Goal: Check status: Check status

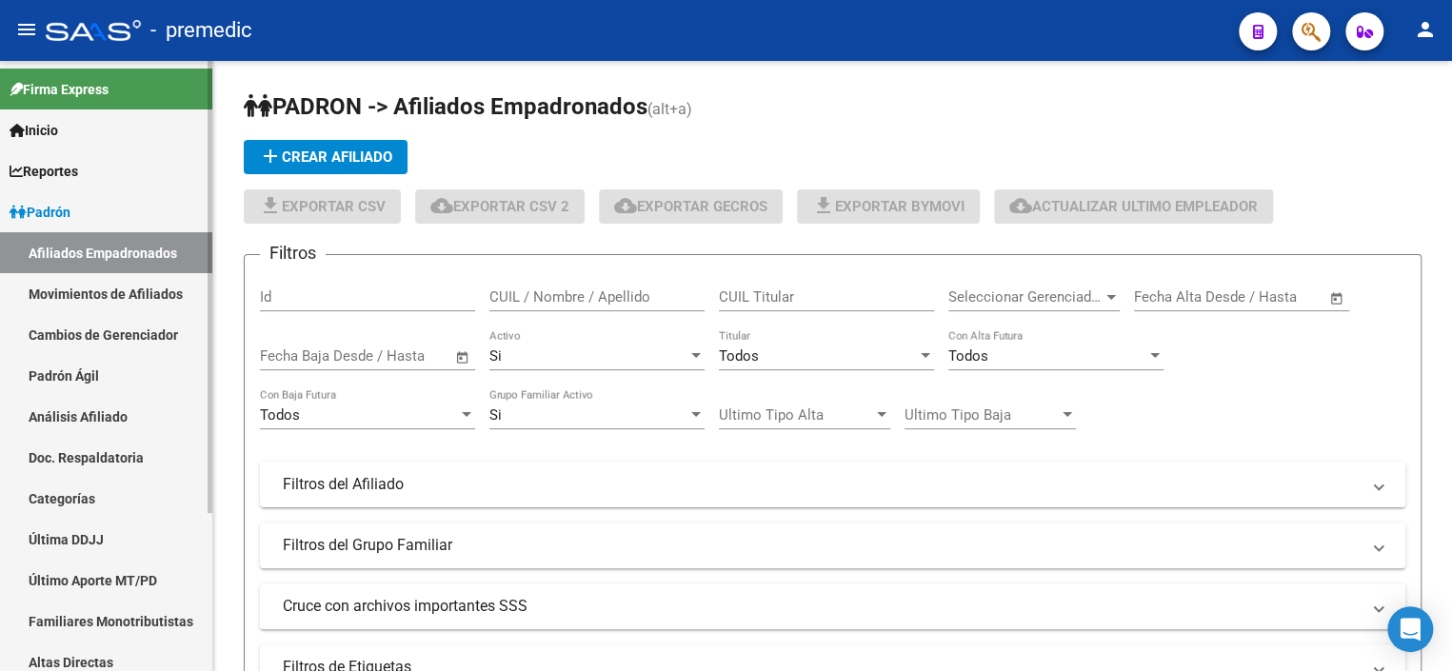
click at [66, 381] on link "Padrón Ágil" at bounding box center [106, 375] width 212 height 41
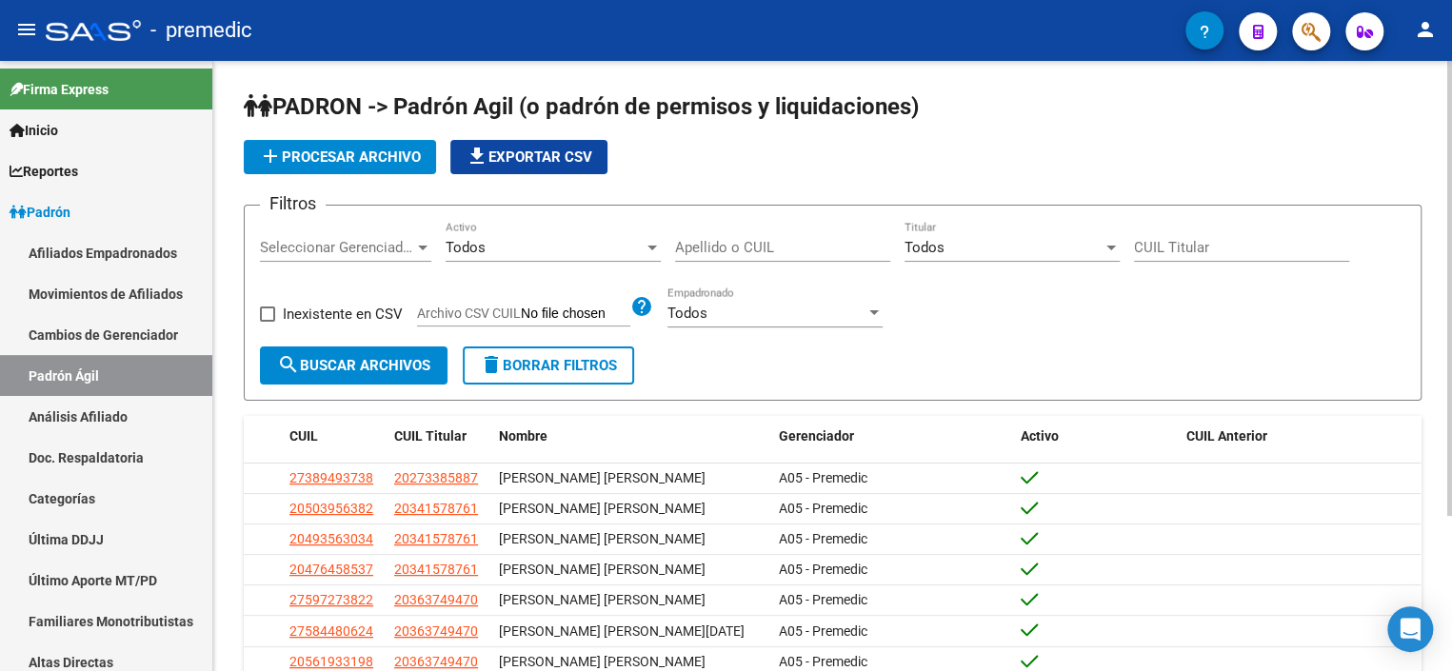
click at [1234, 239] on input "CUIL Titular" at bounding box center [1241, 247] width 215 height 17
paste input "20-40231574-2"
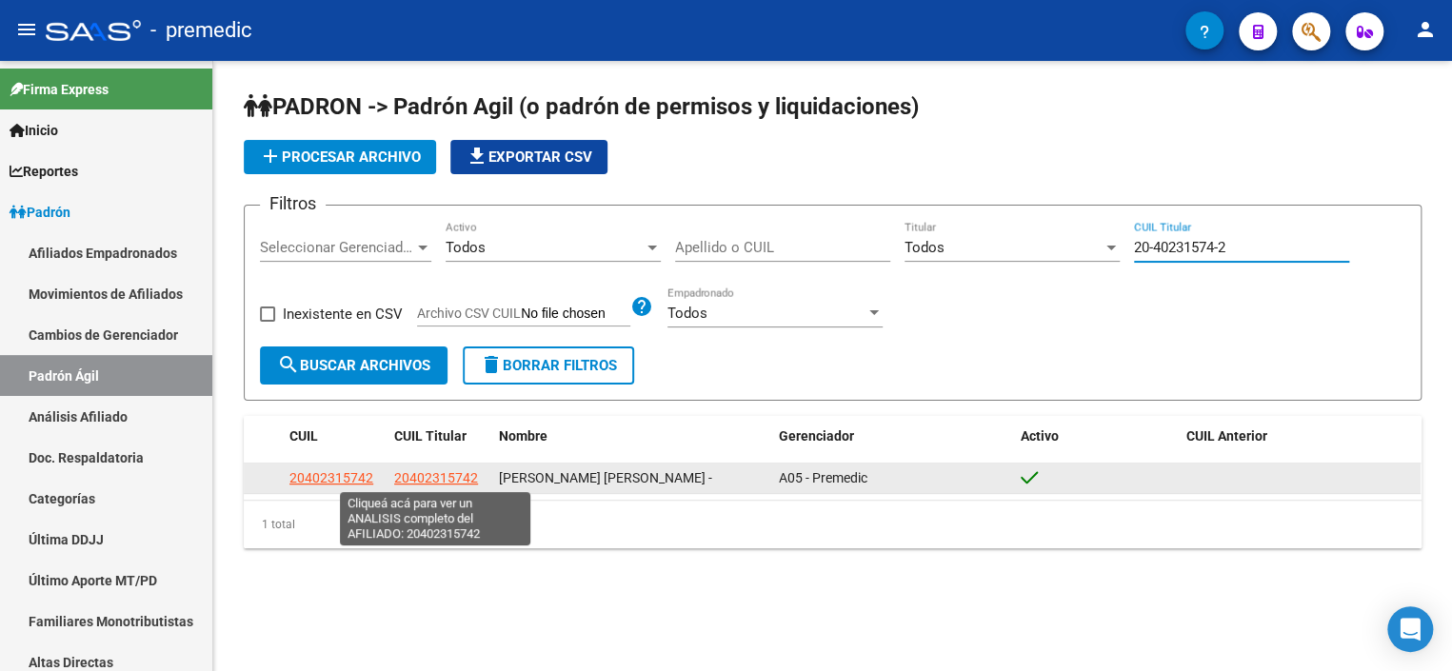
type input "20-40231574-2"
click at [432, 470] on span "20402315742" at bounding box center [436, 477] width 84 height 15
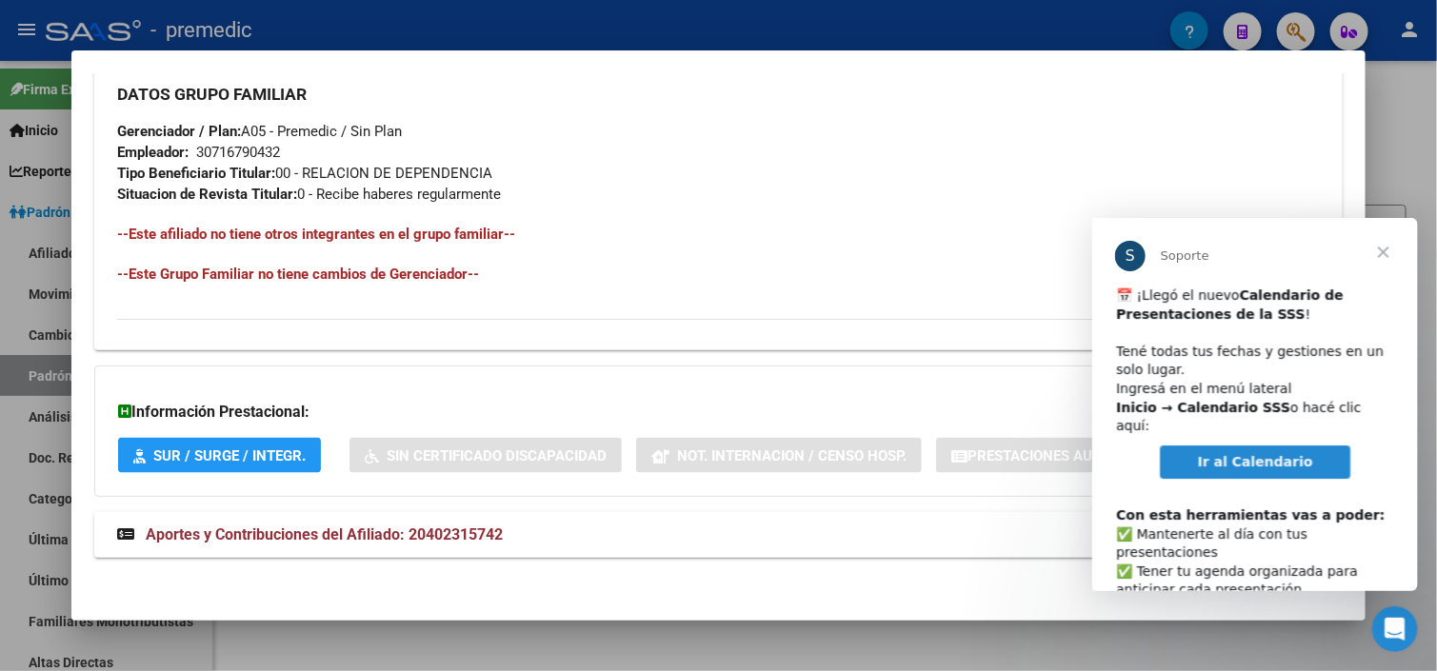
click at [1380, 253] on span "Cerrar" at bounding box center [1382, 251] width 69 height 69
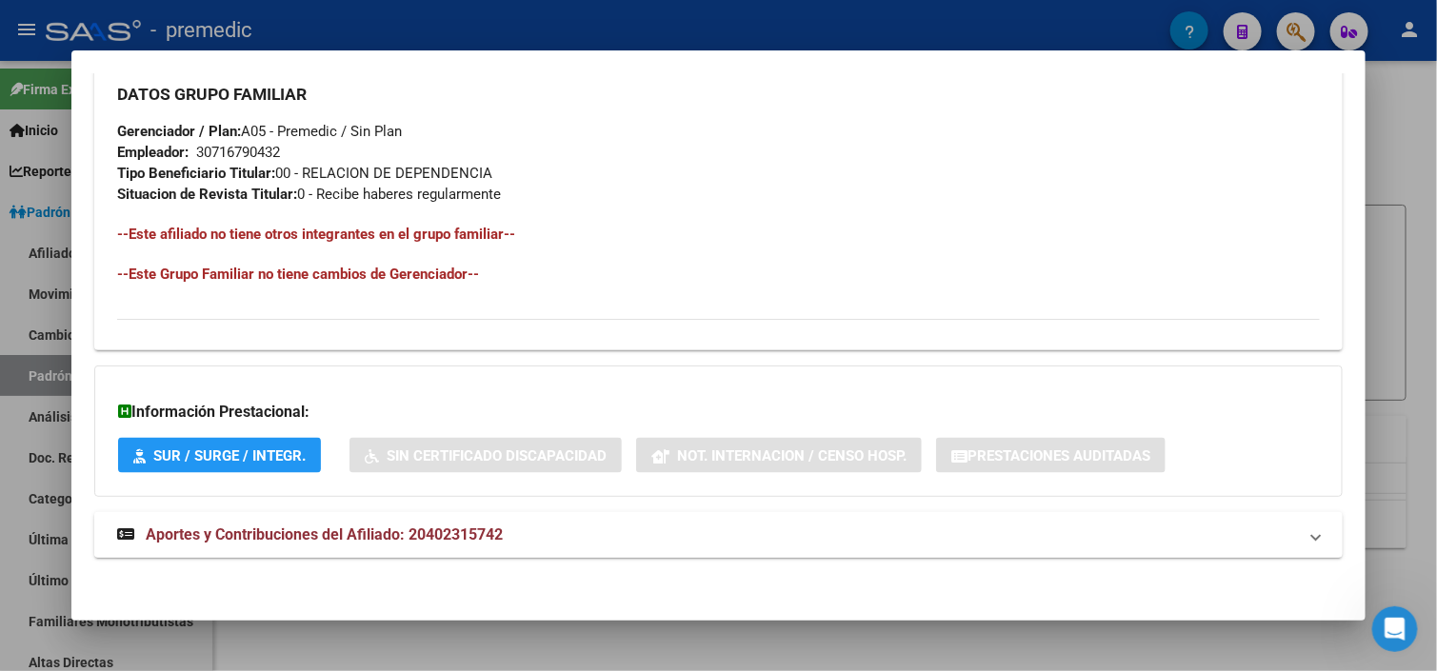
click at [378, 534] on span "Aportes y Contribuciones del Afiliado: 20402315742" at bounding box center [324, 534] width 357 height 18
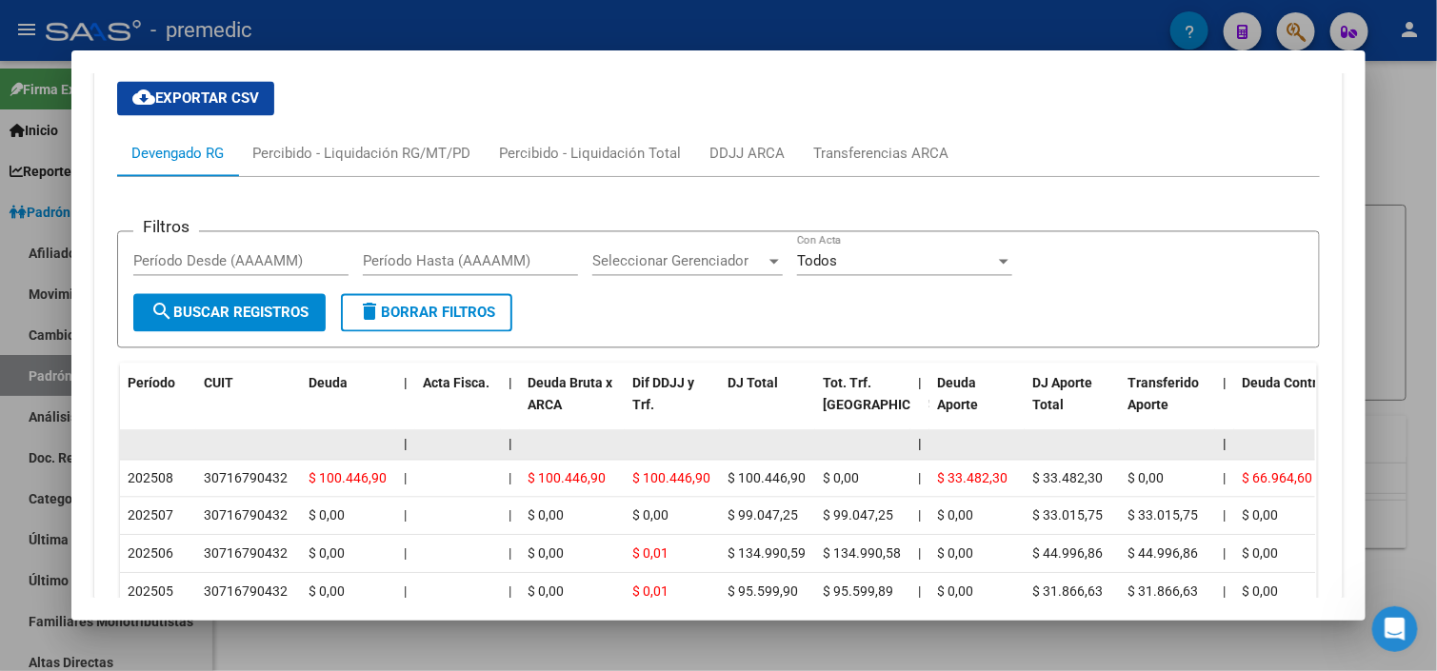
scroll to position [1411, 0]
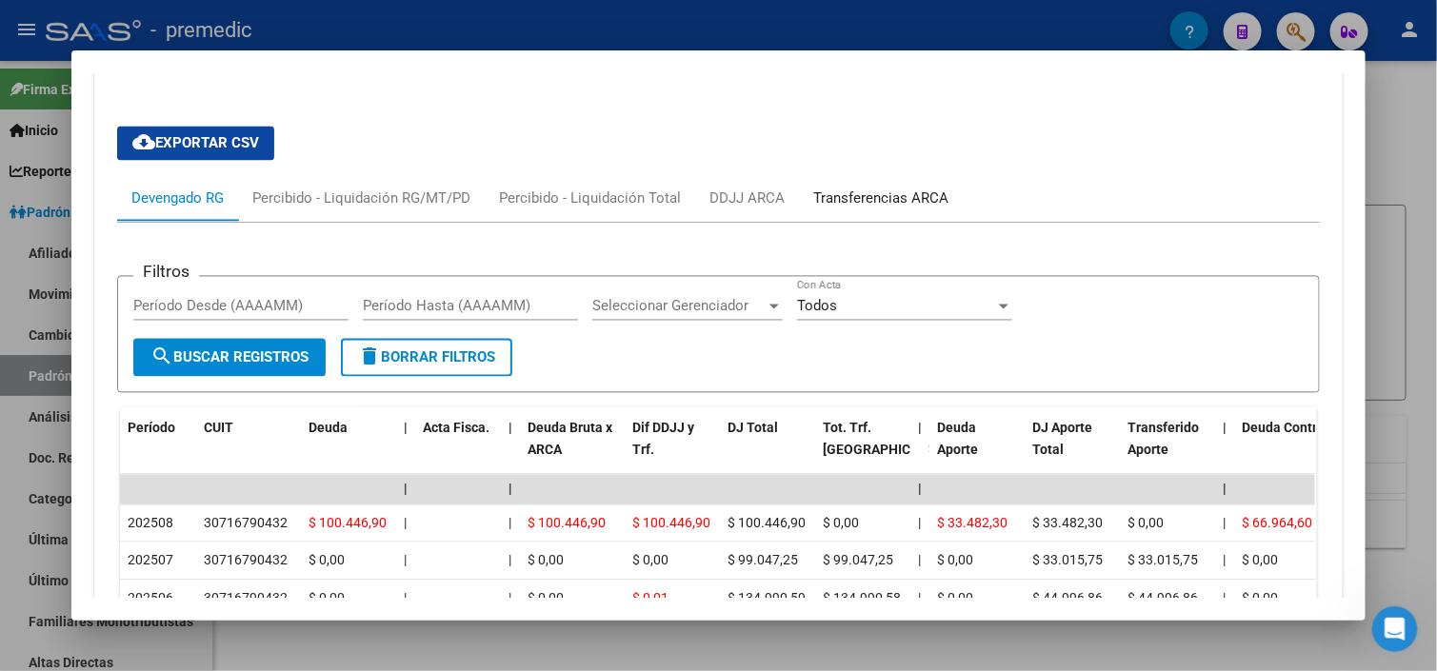
click at [834, 190] on div "Transferencias ARCA" at bounding box center [880, 198] width 135 height 21
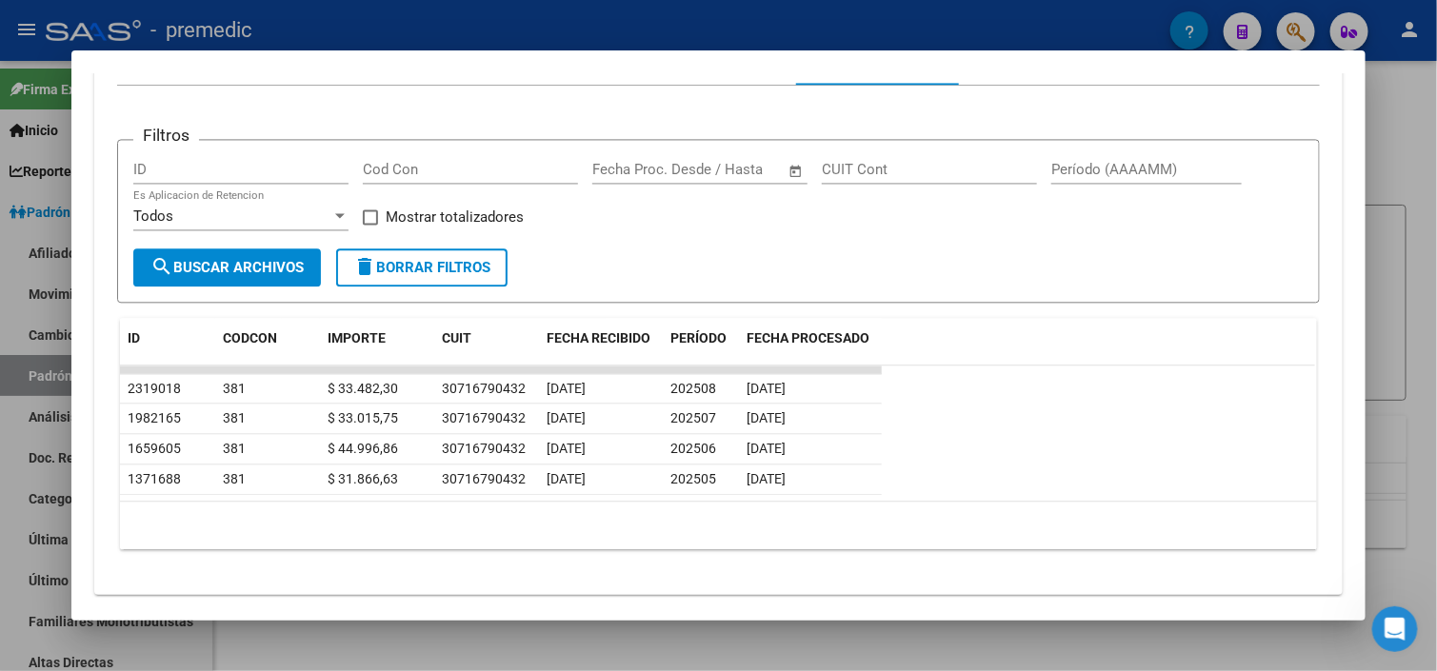
scroll to position [1582, 0]
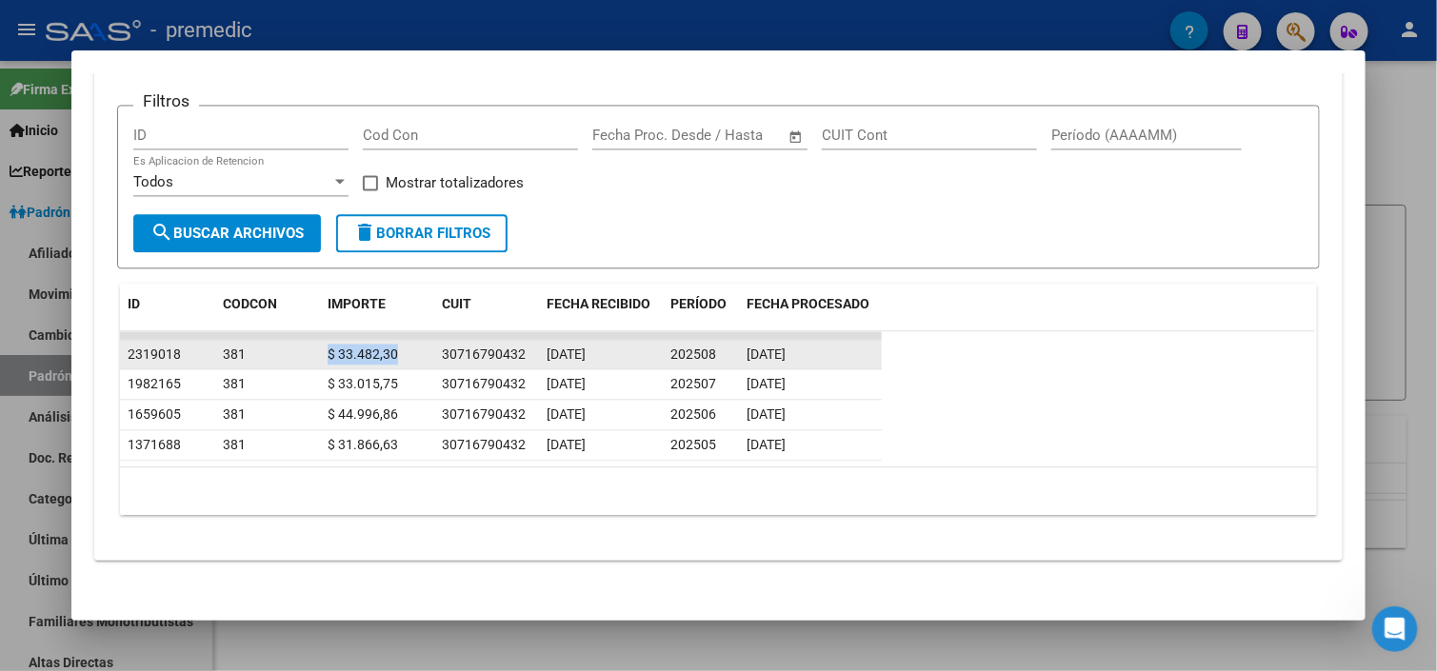
drag, startPoint x: 322, startPoint y: 349, endPoint x: 414, endPoint y: 347, distance: 92.4
click at [414, 347] on div "$ 33.482,30" at bounding box center [376, 355] width 99 height 22
drag, startPoint x: 728, startPoint y: 346, endPoint x: 661, endPoint y: 342, distance: 67.7
click at [663, 342] on datatable-body-cell "202508" at bounding box center [701, 355] width 76 height 30
drag, startPoint x: 399, startPoint y: 349, endPoint x: 324, endPoint y: 352, distance: 75.3
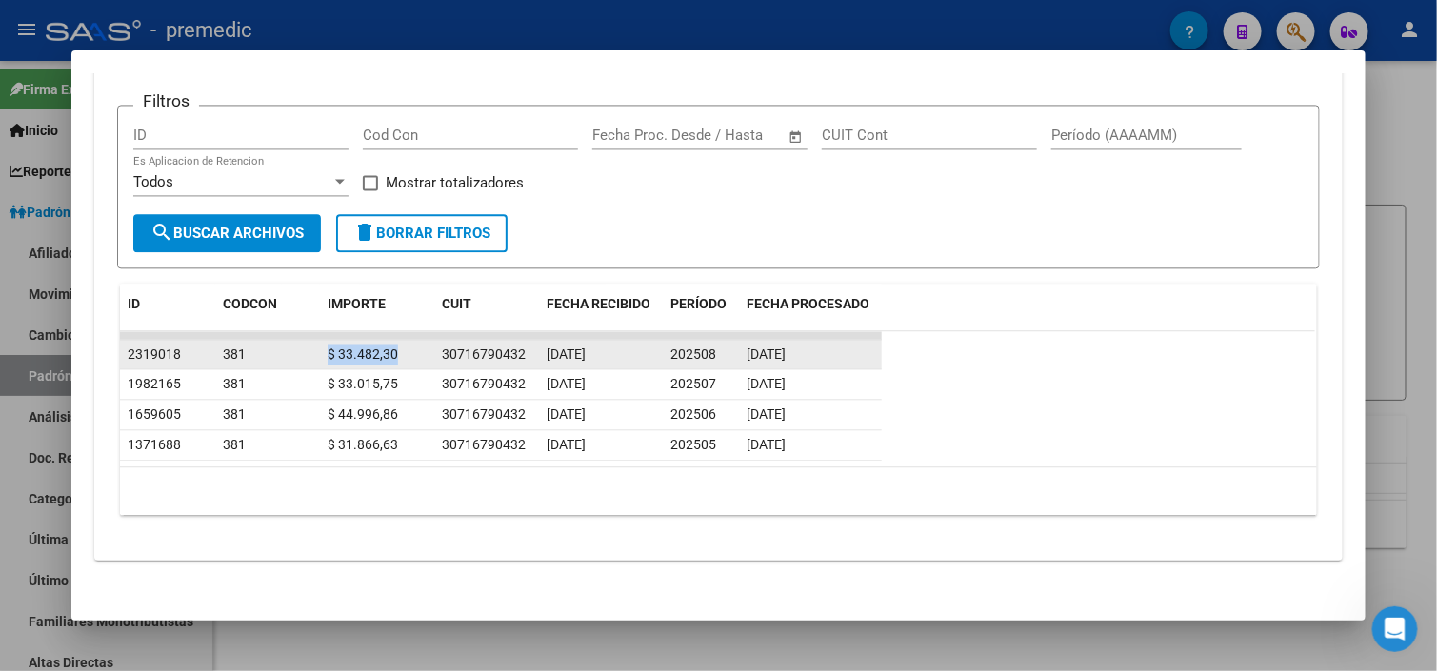
click at [327, 352] on div "$ 33.482,30" at bounding box center [376, 355] width 99 height 22
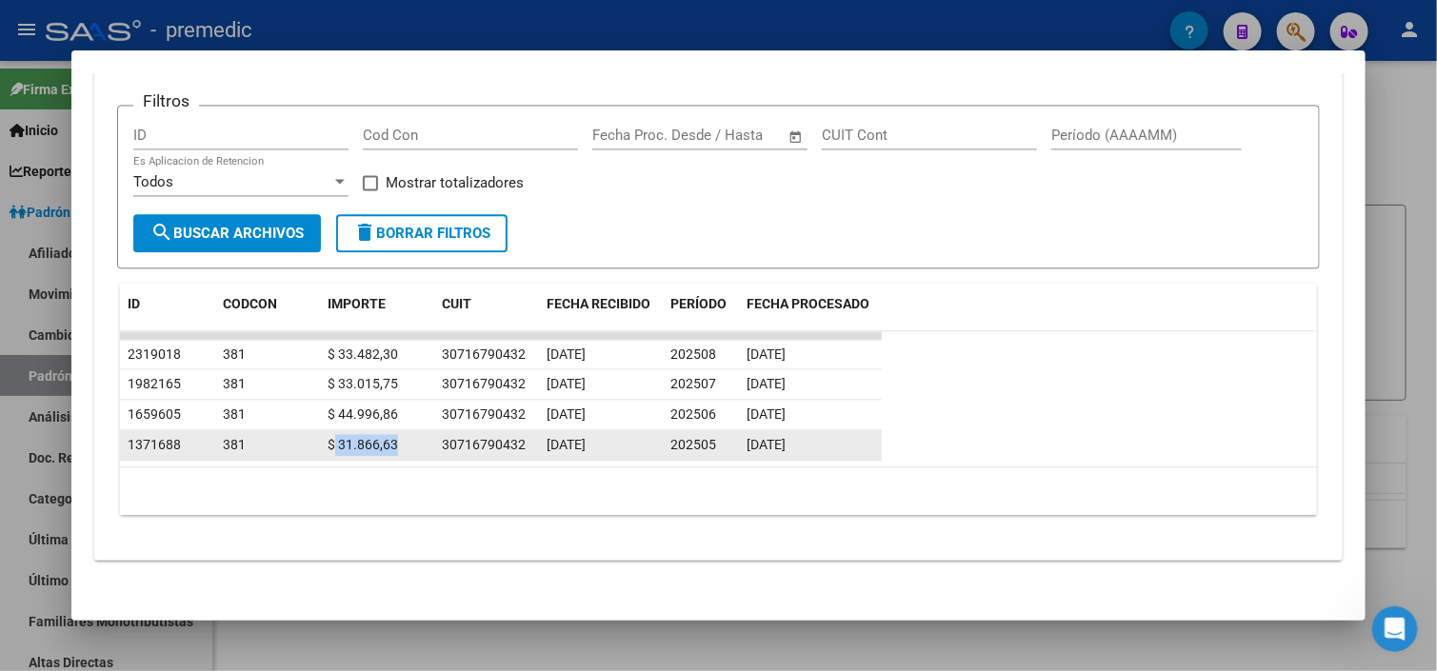
drag, startPoint x: 390, startPoint y: 436, endPoint x: 328, endPoint y: 440, distance: 62.0
click at [328, 440] on span "$ 31.866,63" at bounding box center [362, 444] width 70 height 15
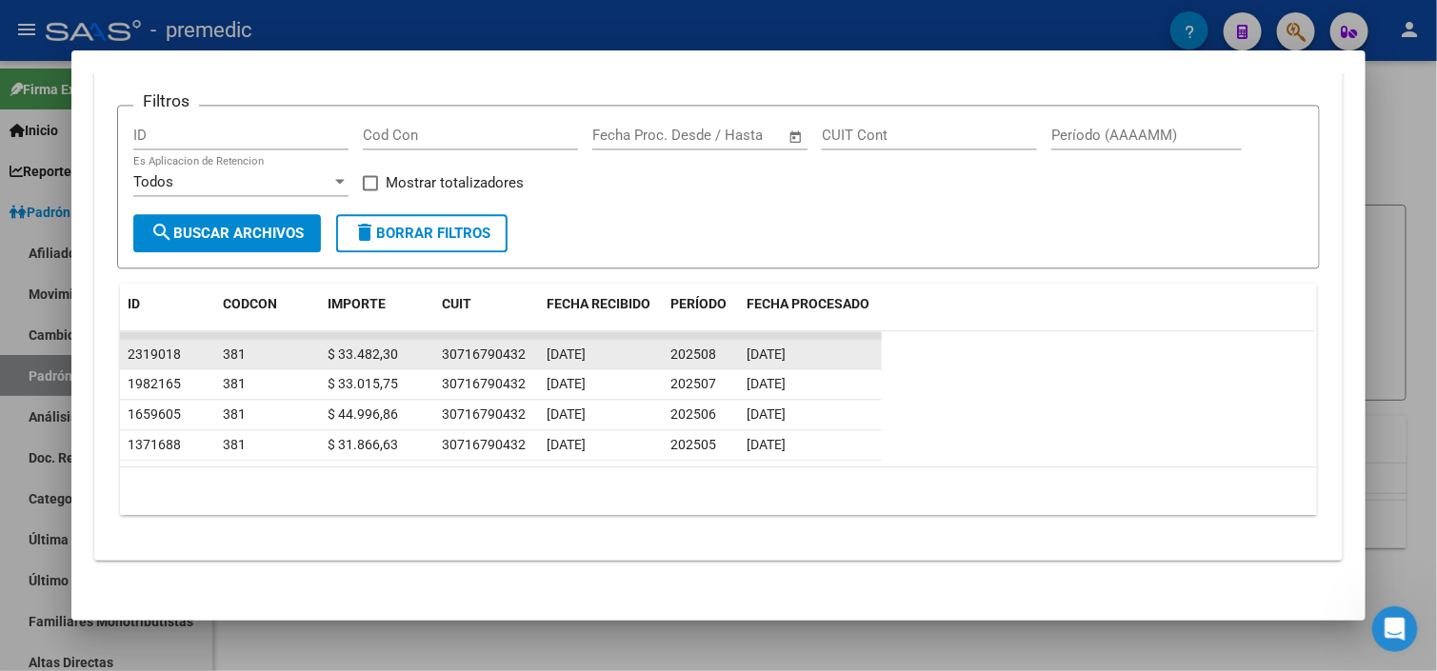
click at [352, 348] on span "$ 33.482,30" at bounding box center [362, 354] width 70 height 15
click at [399, 346] on div "$ 33.482,30" at bounding box center [376, 355] width 99 height 22
drag, startPoint x: 704, startPoint y: 346, endPoint x: 661, endPoint y: 348, distance: 42.9
click at [663, 348] on datatable-body-cell "202508" at bounding box center [701, 355] width 76 height 30
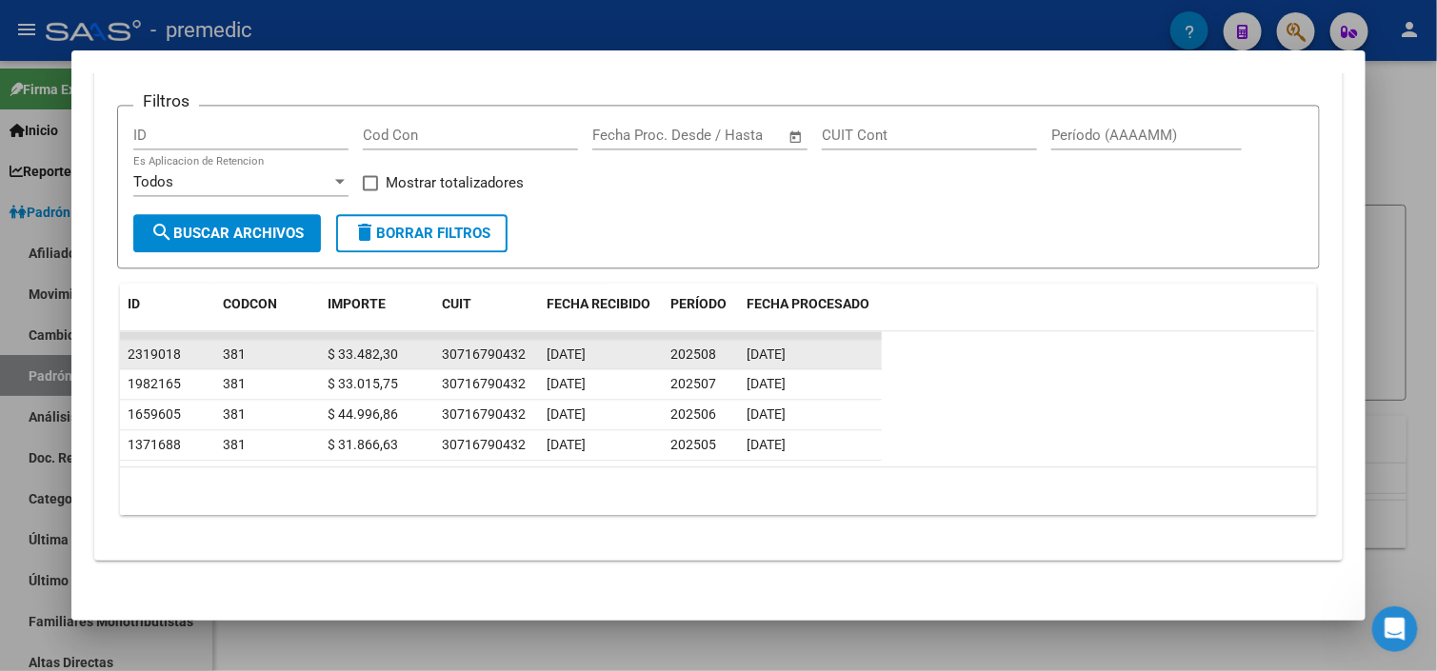
click at [346, 351] on span "$ 33.482,30" at bounding box center [362, 354] width 70 height 15
